Goal: Task Accomplishment & Management: Complete application form

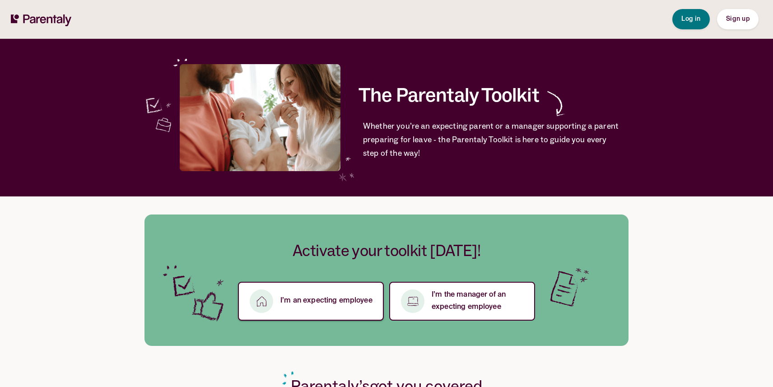
click at [318, 307] on p "I’m an expecting employee" at bounding box center [326, 301] width 92 height 12
